Goal: Information Seeking & Learning: Learn about a topic

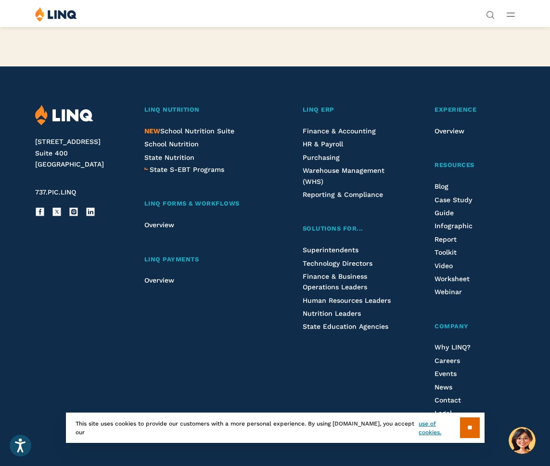
scroll to position [2237, 0]
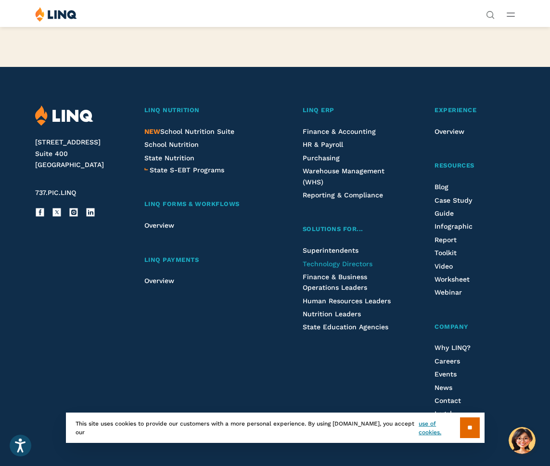
click at [317, 268] on span "Technology Directors" at bounding box center [338, 264] width 70 height 8
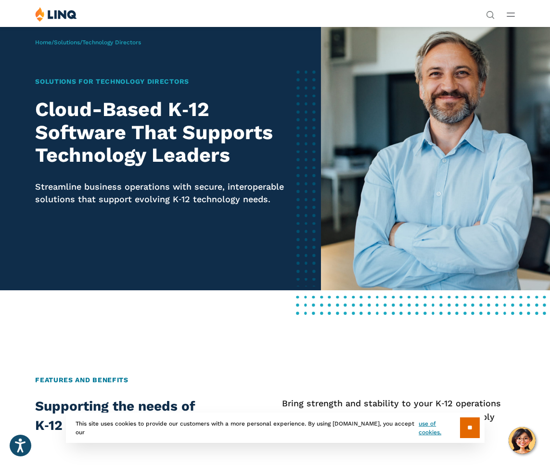
click at [510, 18] on button "Open Main Menu" at bounding box center [511, 14] width 8 height 11
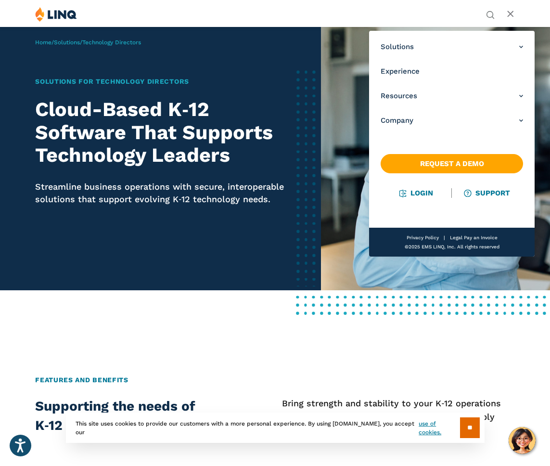
click at [511, 14] on line "Open Main Menu" at bounding box center [510, 14] width 5 height 5
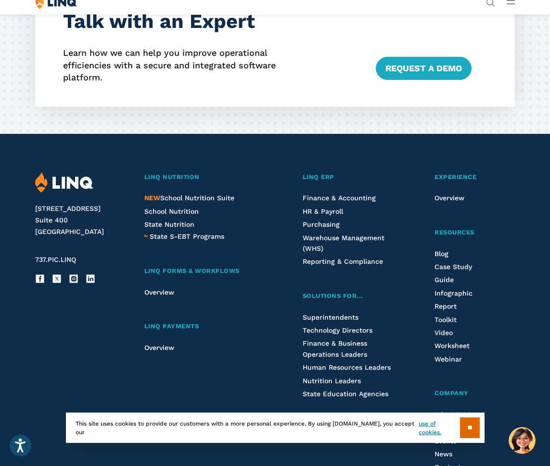
scroll to position [1588, 0]
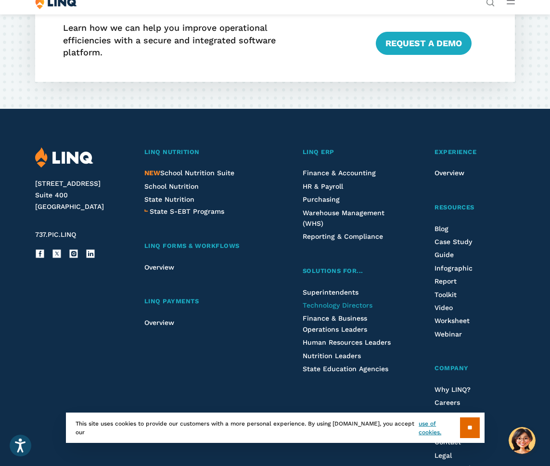
click at [316, 308] on span "Technology Directors" at bounding box center [338, 305] width 70 height 8
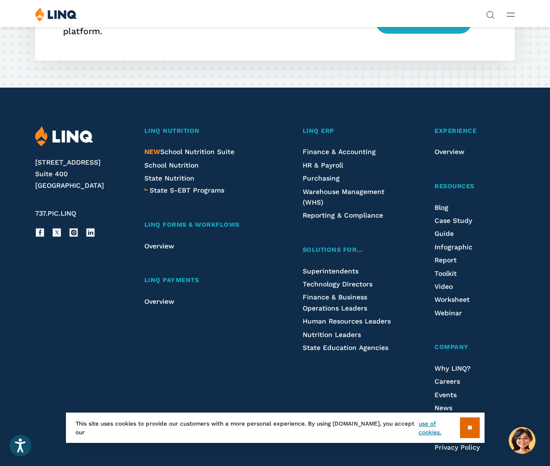
scroll to position [1608, 0]
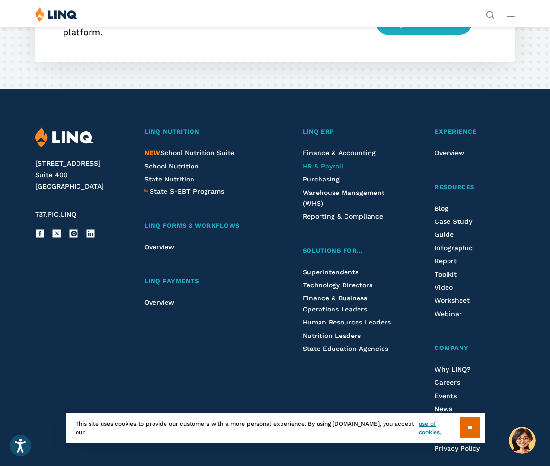
click at [328, 168] on span "HR & Payroll" at bounding box center [323, 166] width 40 height 8
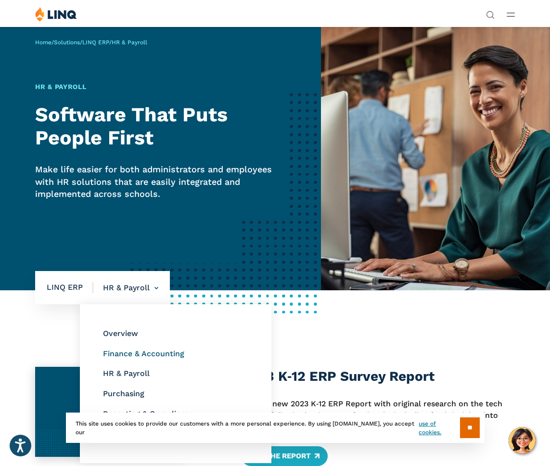
click at [142, 350] on link "Finance & Accounting" at bounding box center [143, 353] width 81 height 9
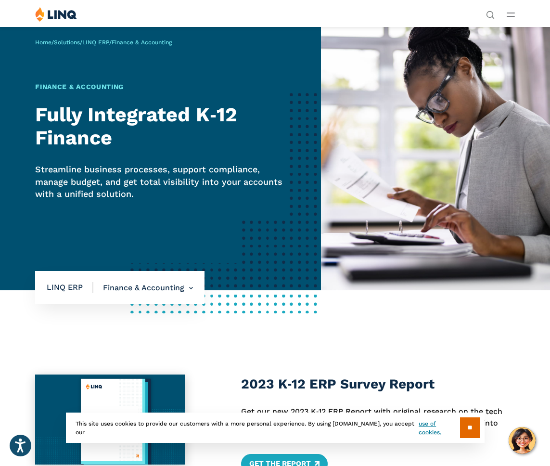
click at [512, 10] on button "Open Main Menu" at bounding box center [511, 14] width 8 height 11
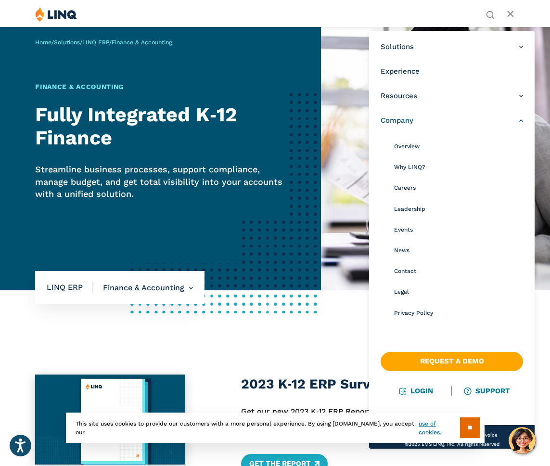
click at [509, 121] on link "Company" at bounding box center [452, 121] width 142 height 10
click at [410, 209] on span "Leadership" at bounding box center [409, 209] width 31 height 7
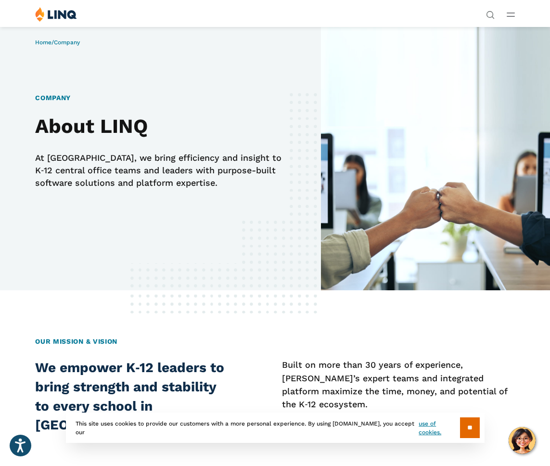
click at [54, 154] on p "At [GEOGRAPHIC_DATA], we bring efficiency and insight to K‑12 central office te…" at bounding box center [160, 170] width 250 height 37
click at [85, 202] on div "Company About LINQ At [GEOGRAPHIC_DATA], we bring efficiency and insight to K‑1…" at bounding box center [160, 154] width 250 height 123
